Goal: Communication & Community: Ask a question

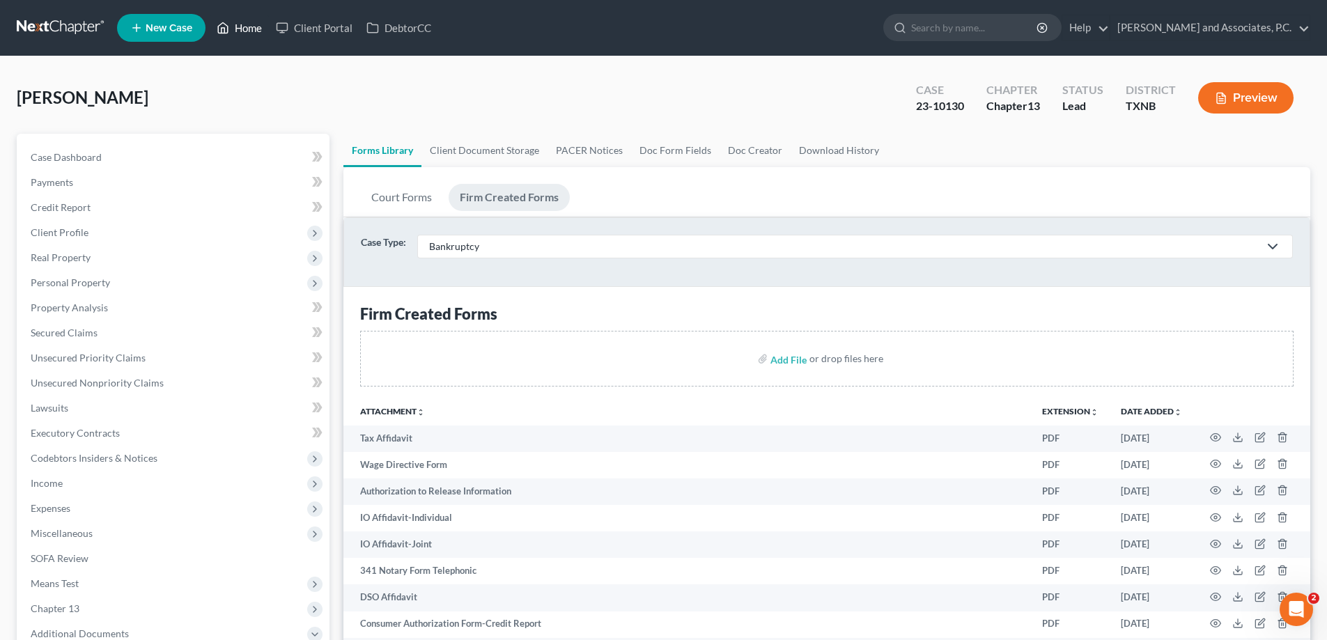
click at [229, 31] on icon at bounding box center [223, 28] width 13 height 17
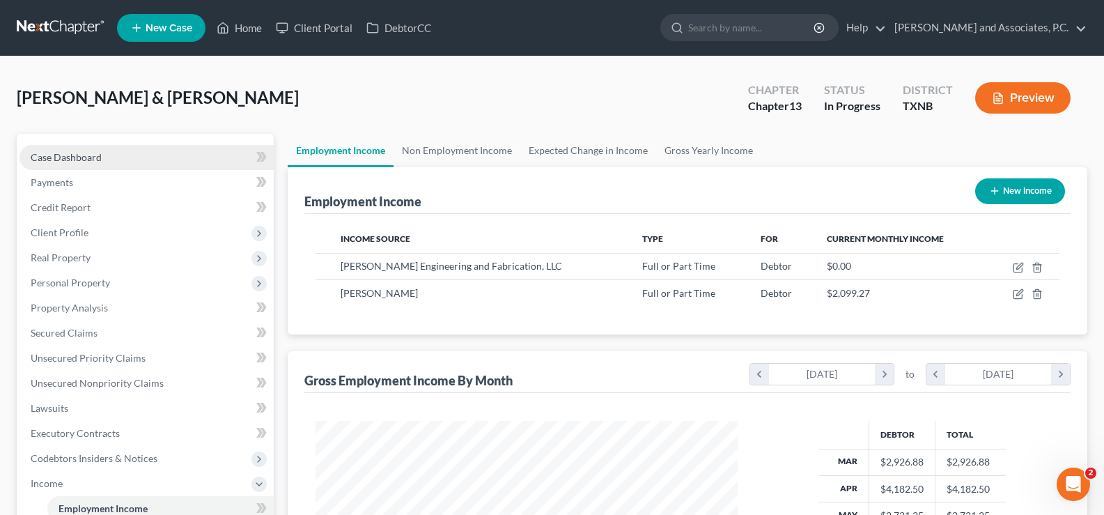
click at [88, 160] on span "Case Dashboard" at bounding box center [66, 157] width 71 height 12
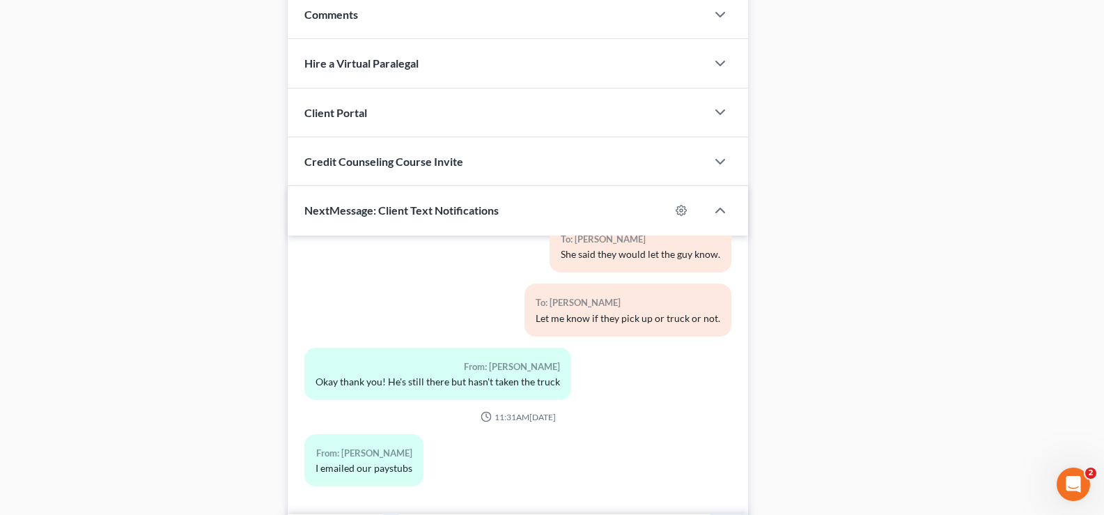
scroll to position [938, 0]
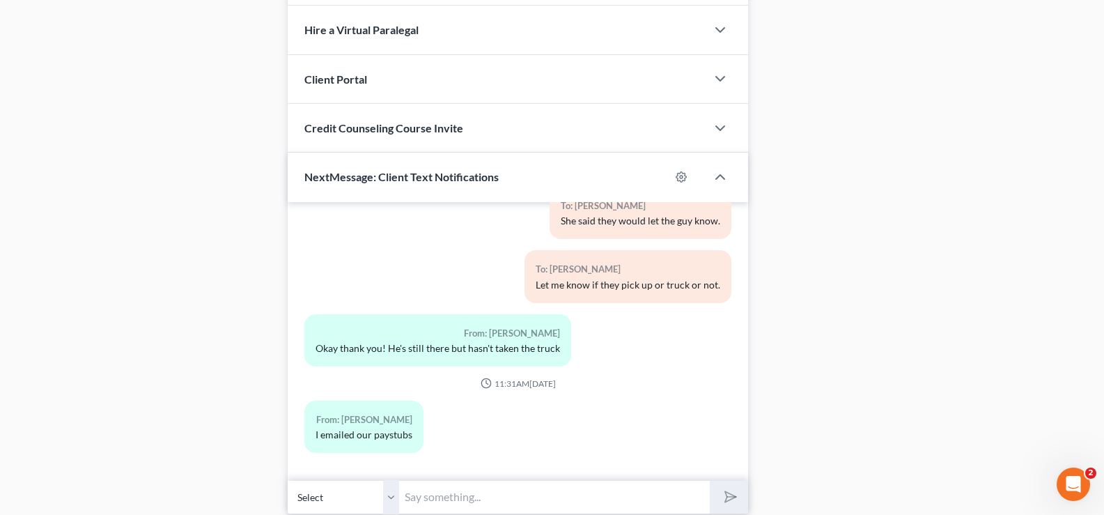
click at [435, 500] on input "text" at bounding box center [554, 497] width 311 height 34
click at [391, 497] on select "Select [PHONE_NUMBER] - [PERSON_NAME] [PHONE_NUMBER] - [PERSON_NAME]" at bounding box center [343, 497] width 111 height 34
click at [442, 503] on input "text" at bounding box center [554, 497] width 311 height 34
type input "[PERSON_NAME], I still need your July pay stubs."
click at [740, 499] on button "submit" at bounding box center [729, 497] width 38 height 33
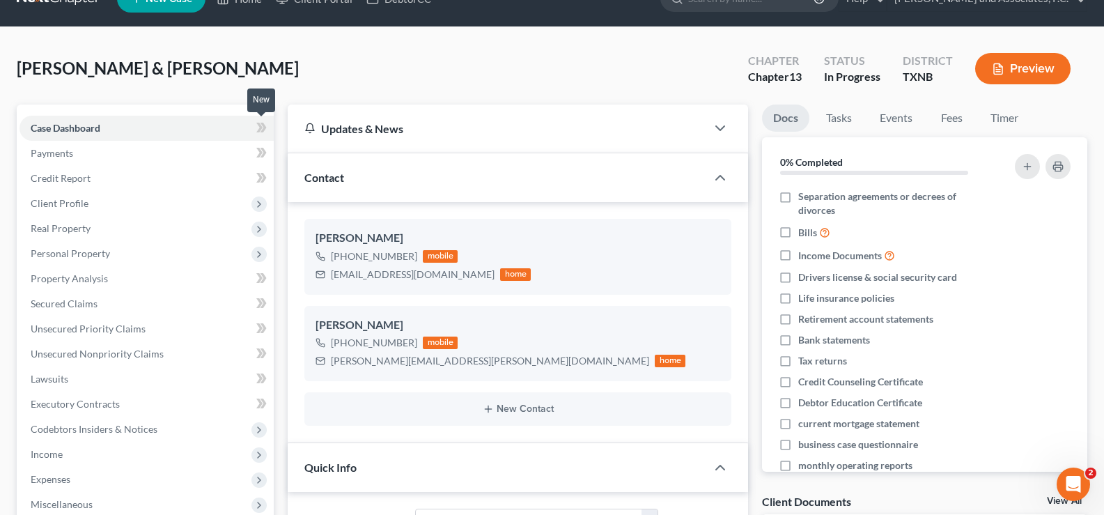
scroll to position [0, 0]
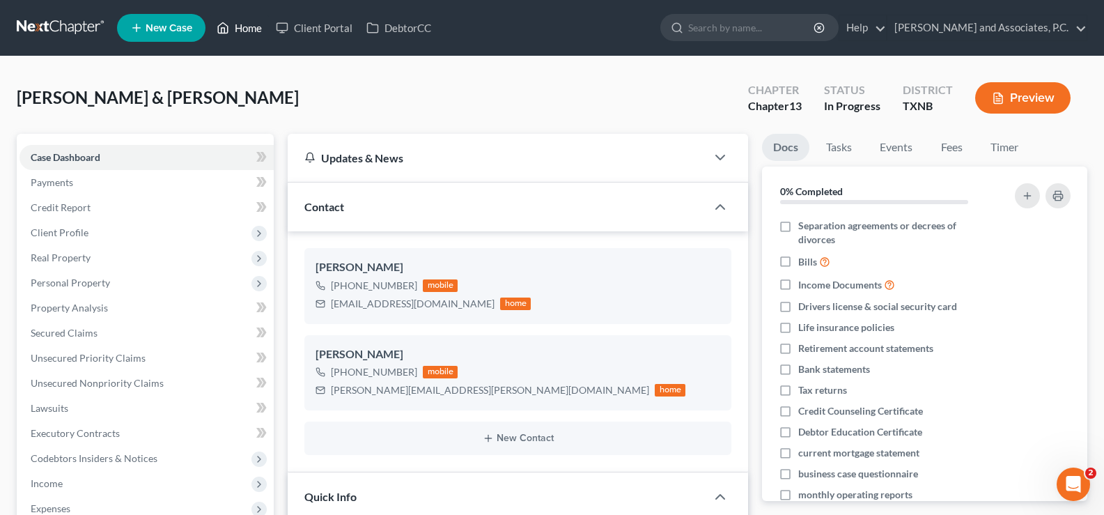
click at [240, 32] on link "Home" at bounding box center [239, 27] width 59 height 25
